Goal: Information Seeking & Learning: Learn about a topic

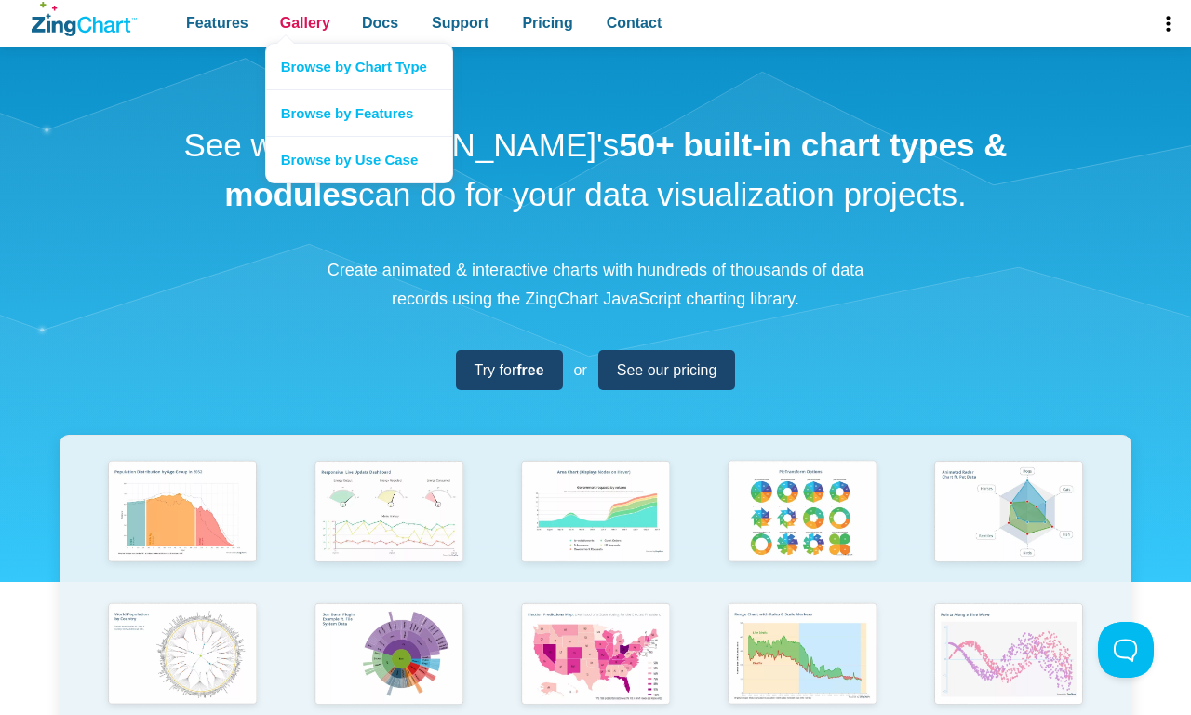
click at [304, 23] on span "Gallery" at bounding box center [305, 22] width 50 height 25
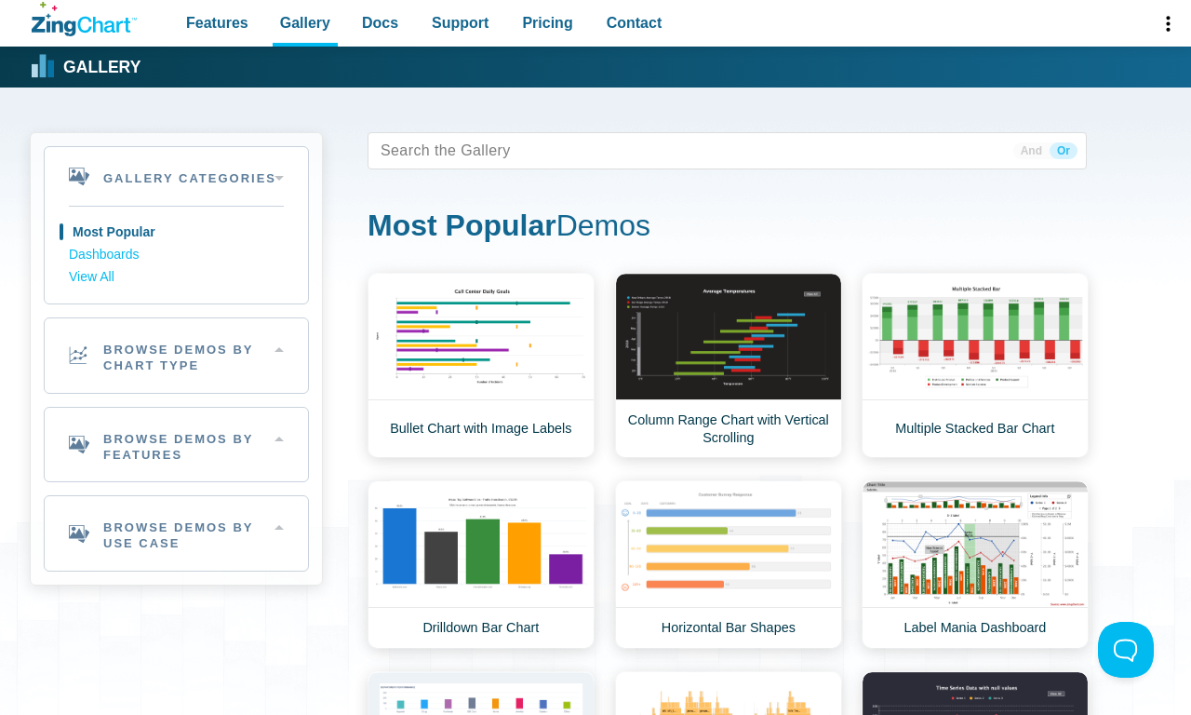
click at [176, 355] on h2 "Browse Demos By Chart Type" at bounding box center [176, 355] width 263 height 74
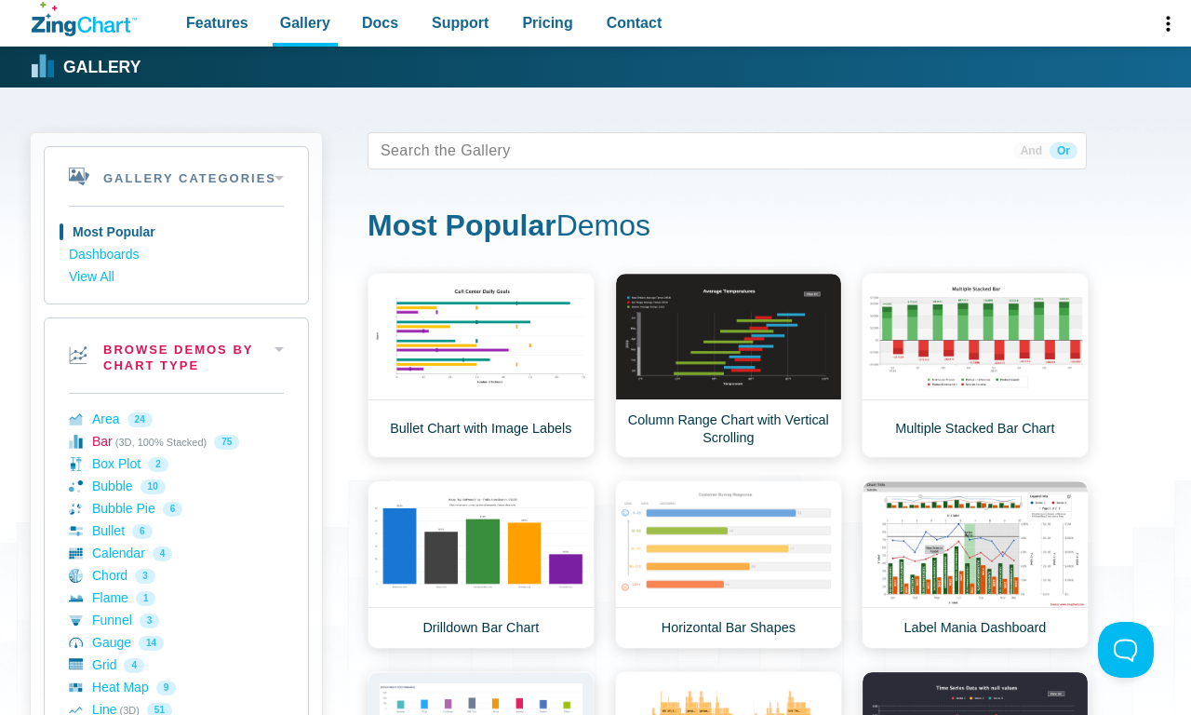
click at [176, 441] on link "Bar (3D, 100% Stacked) 75" at bounding box center [176, 442] width 215 height 22
